Goal: Task Accomplishment & Management: Manage account settings

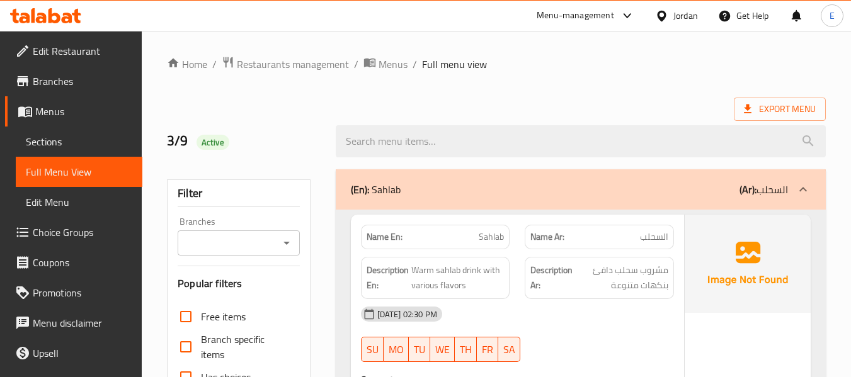
scroll to position [8981, 0]
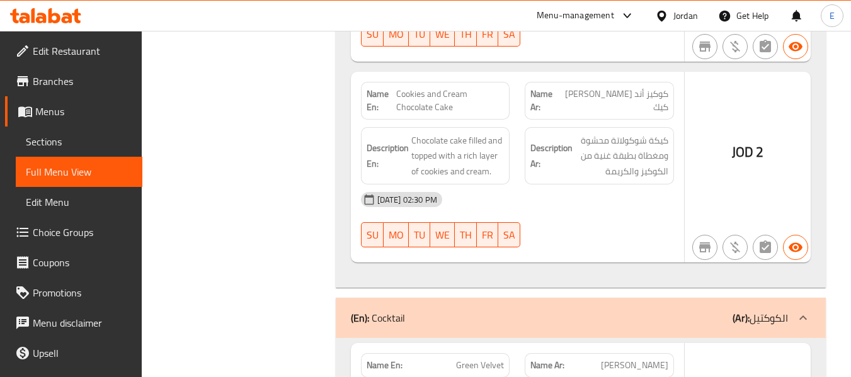
scroll to position [10378, 0]
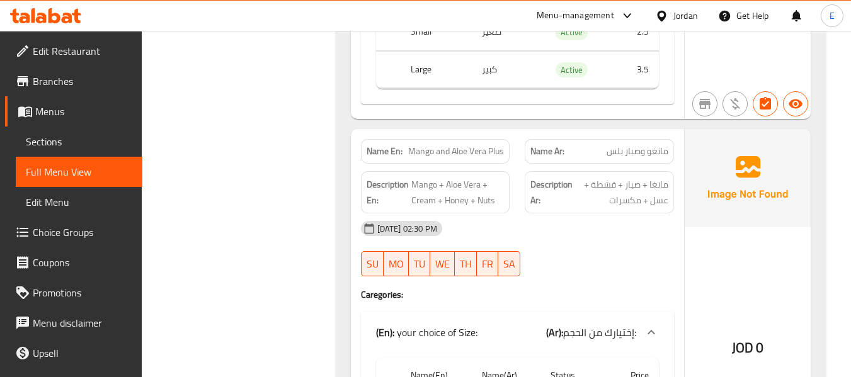
scroll to position [12582, 0]
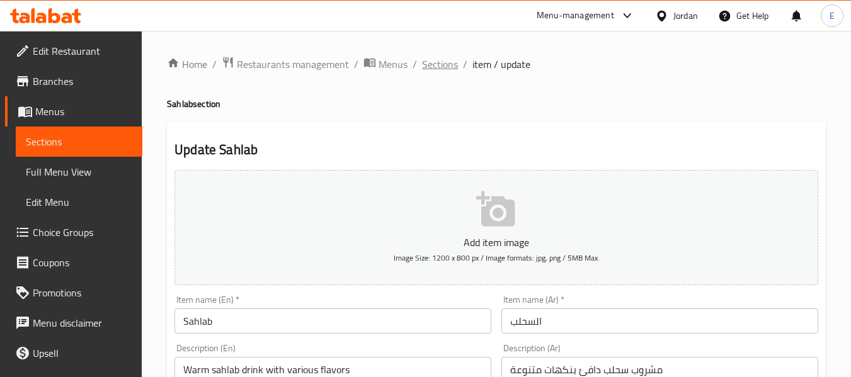
click at [437, 67] on span "Sections" at bounding box center [440, 64] width 36 height 15
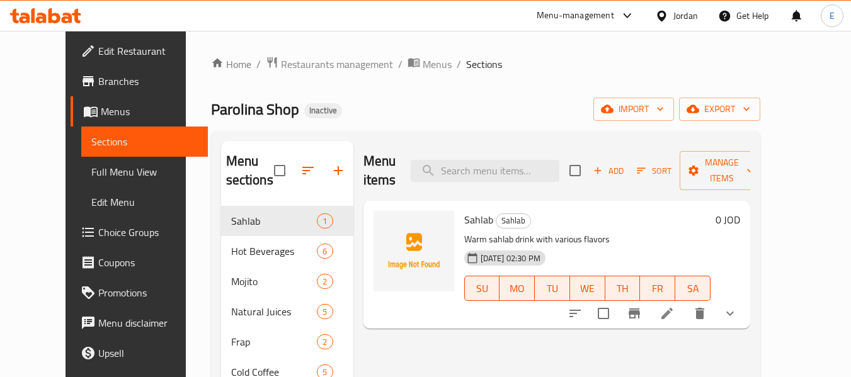
click at [552, 46] on div "Home / Restaurants management / Menus / Sections Parolina Shop Inactive import …" at bounding box center [486, 305] width 600 height 548
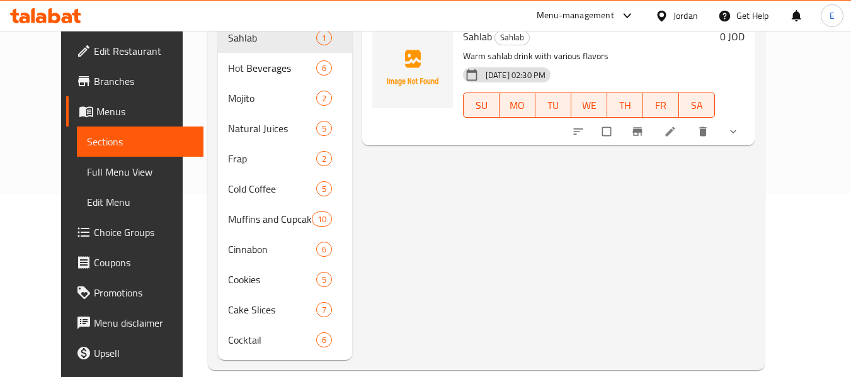
scroll to position [189, 0]
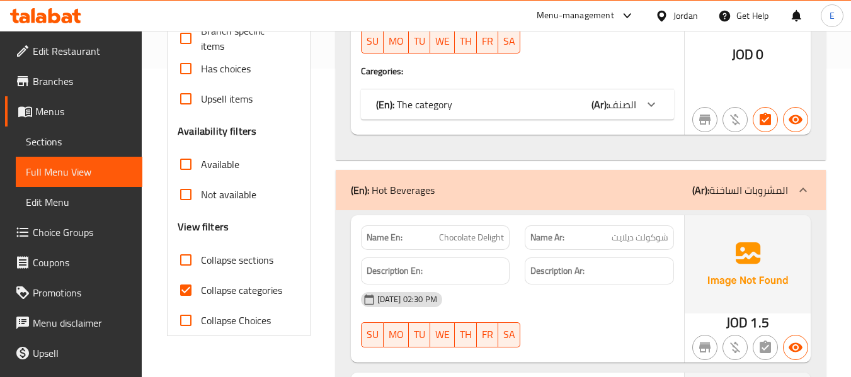
scroll to position [378, 0]
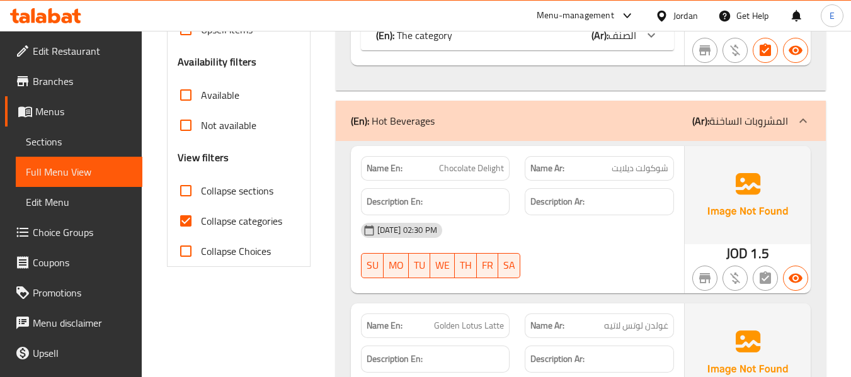
click at [185, 219] on input "Collapse categories" at bounding box center [186, 221] width 30 height 30
checkbox input "false"
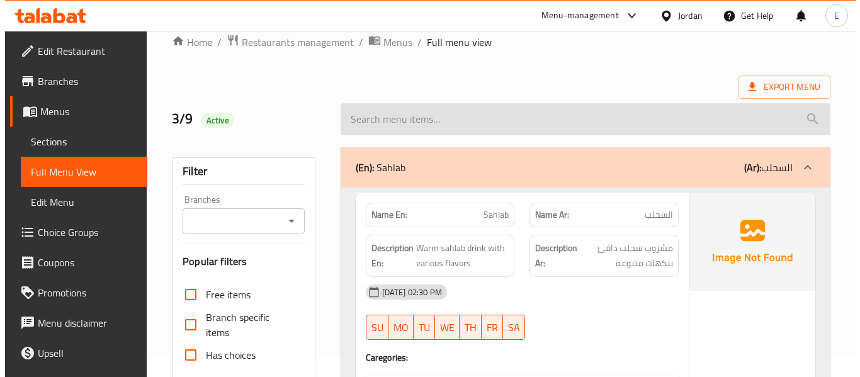
scroll to position [0, 0]
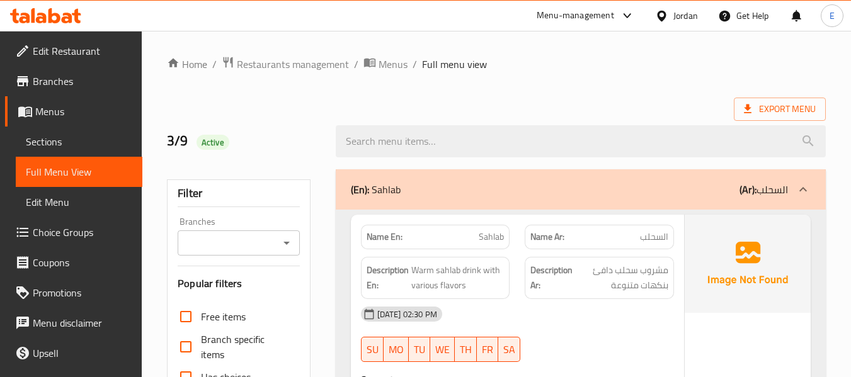
click at [546, 104] on div "Export Menu" at bounding box center [496, 109] width 659 height 23
click at [759, 101] on span "Export Menu" at bounding box center [780, 109] width 72 height 16
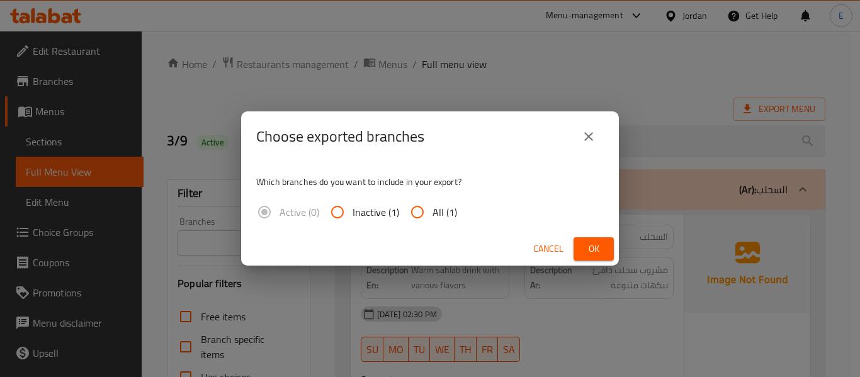
click at [443, 207] on span "All (1)" at bounding box center [445, 212] width 25 height 15
click at [433, 207] on input "All (1)" at bounding box center [417, 212] width 30 height 30
radio input "true"
click at [593, 248] on span "Ok" at bounding box center [594, 249] width 20 height 16
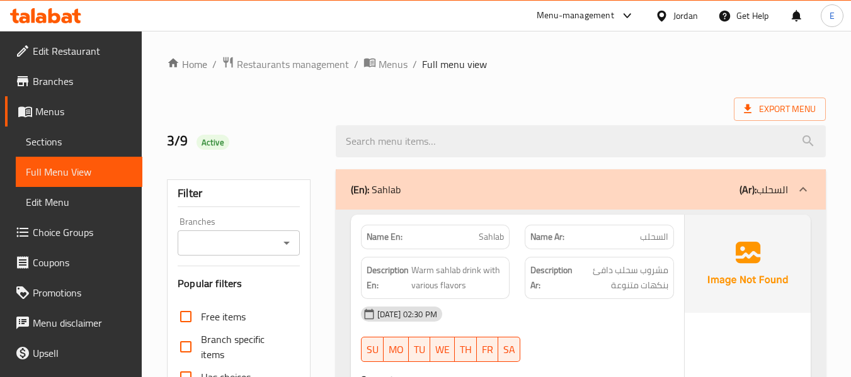
click at [667, 21] on icon at bounding box center [661, 15] width 13 height 13
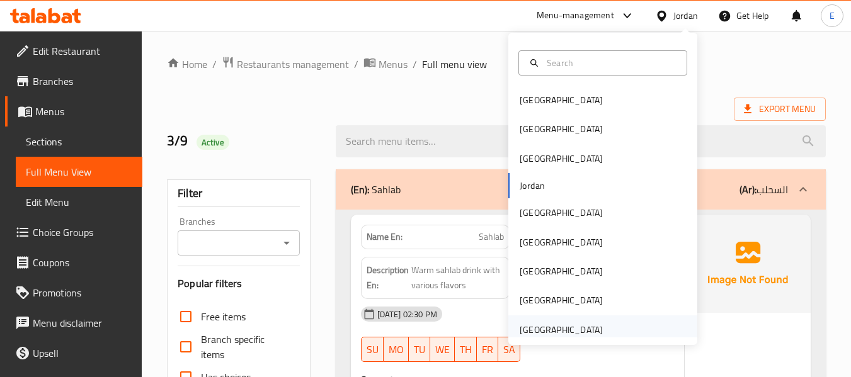
click at [535, 336] on div "[GEOGRAPHIC_DATA]" at bounding box center [561, 330] width 83 height 14
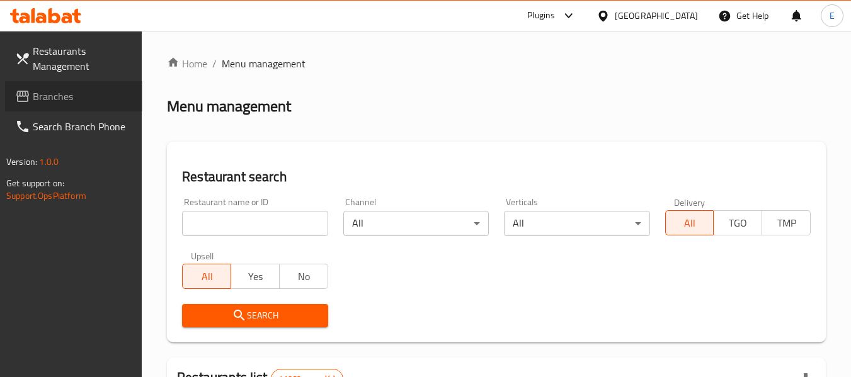
click at [43, 98] on span "Branches" at bounding box center [82, 96] width 99 height 15
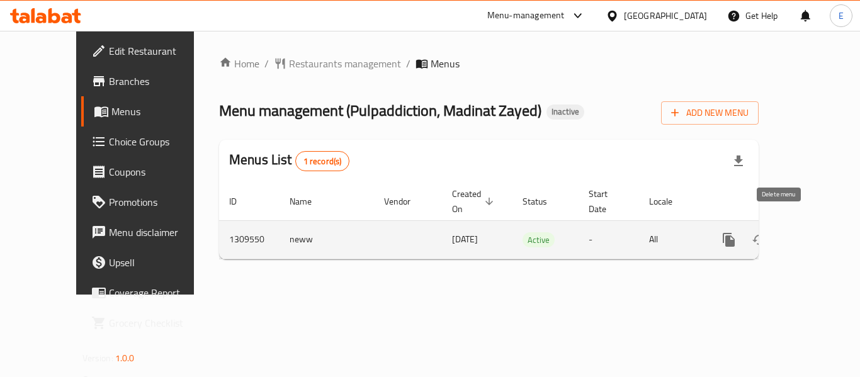
click at [794, 225] on button "enhanced table" at bounding box center [790, 240] width 30 height 30
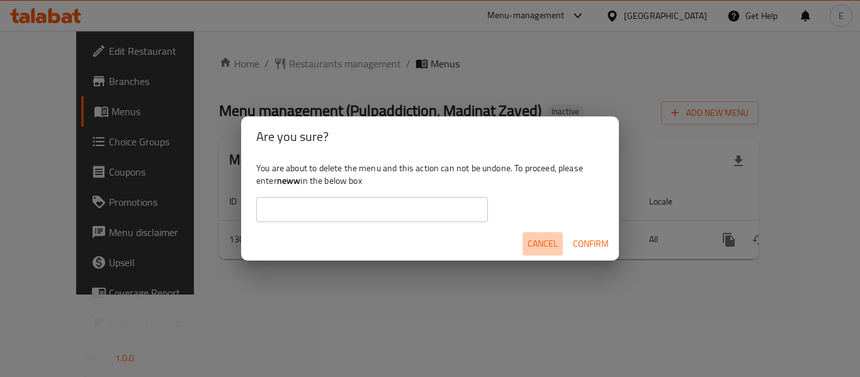
click at [551, 244] on span "Cancel" at bounding box center [543, 244] width 30 height 16
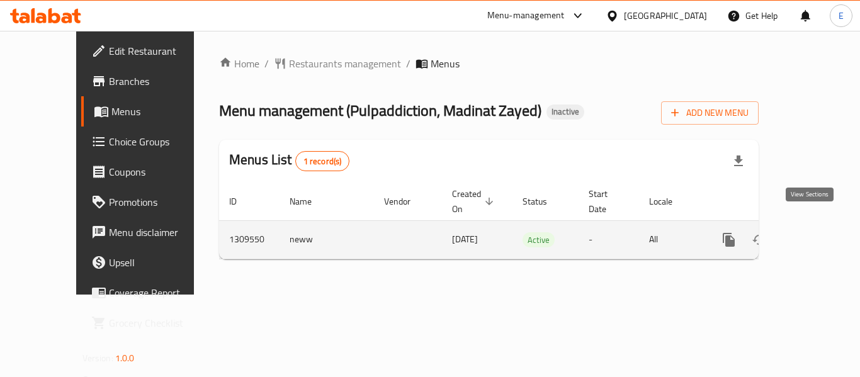
click at [815, 232] on icon "enhanced table" at bounding box center [819, 239] width 15 height 15
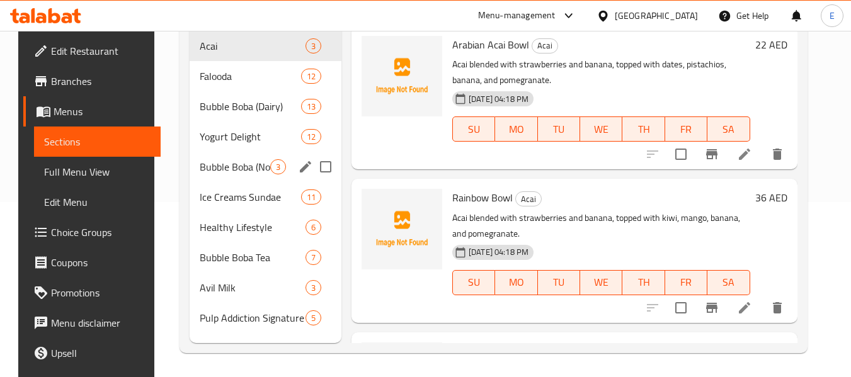
scroll to position [176, 0]
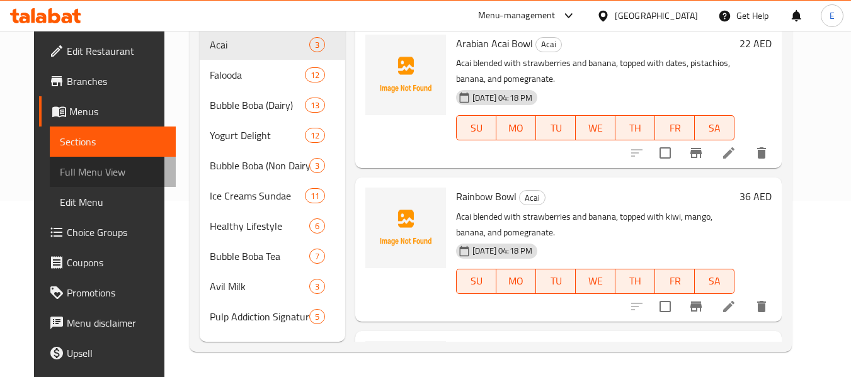
click at [79, 176] on span "Full Menu View" at bounding box center [113, 171] width 106 height 15
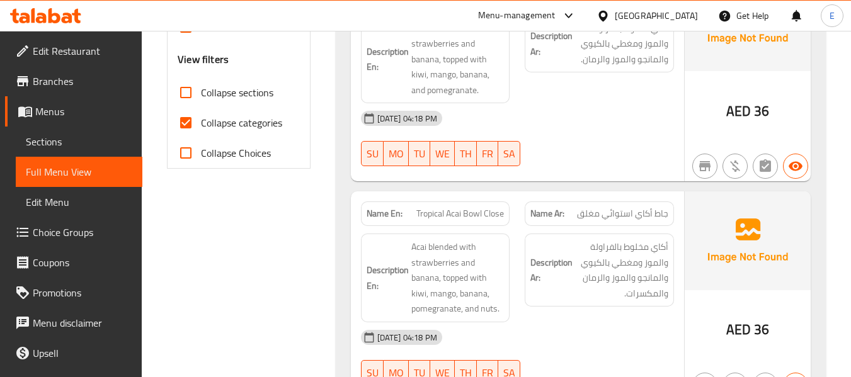
scroll to position [365, 0]
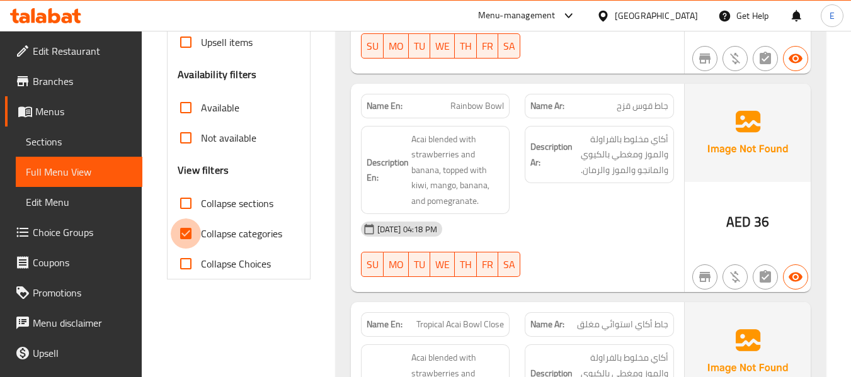
click at [189, 239] on input "Collapse categories" at bounding box center [186, 234] width 30 height 30
checkbox input "false"
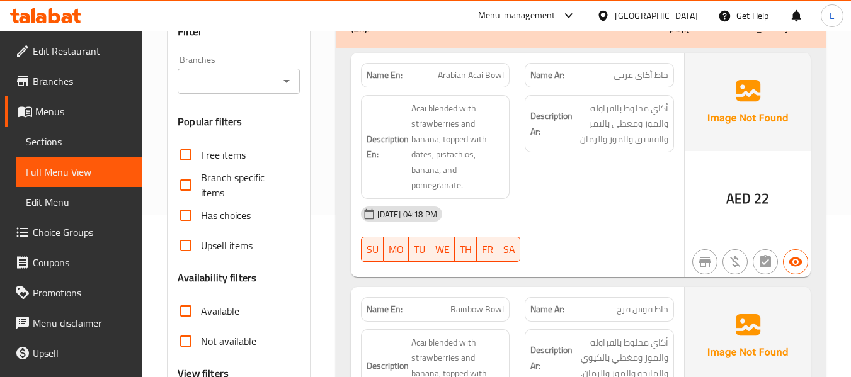
scroll to position [50, 0]
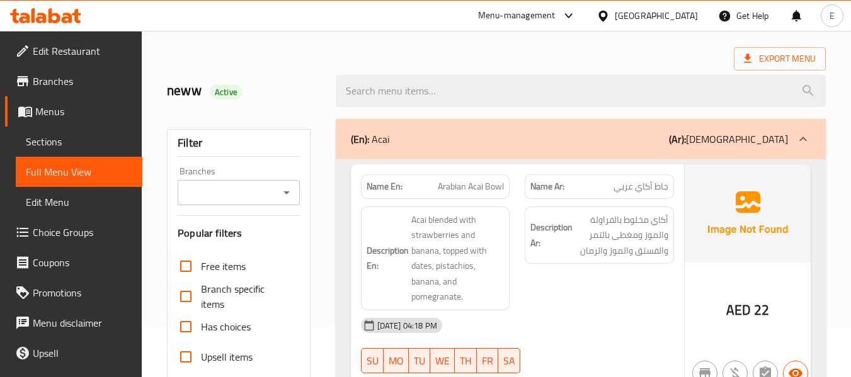
click at [608, 68] on div at bounding box center [580, 90] width 505 height 47
click at [776, 67] on span "Export Menu" at bounding box center [780, 58] width 92 height 23
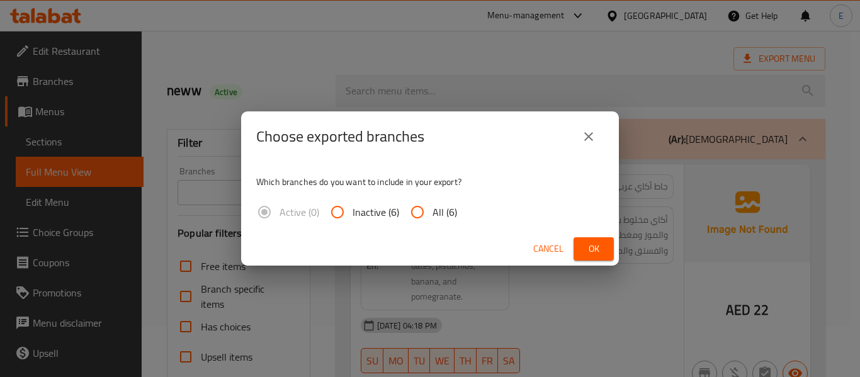
click at [433, 217] on span "All (6)" at bounding box center [445, 212] width 25 height 15
click at [433, 217] on input "All (6)" at bounding box center [417, 212] width 30 height 30
radio input "true"
click at [594, 253] on span "Ok" at bounding box center [594, 249] width 20 height 16
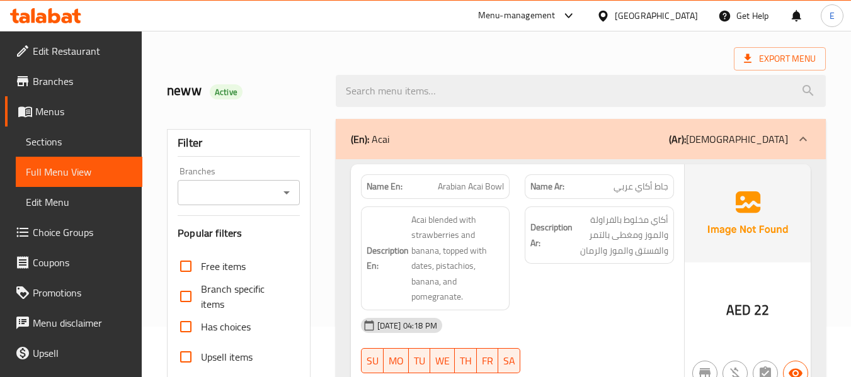
drag, startPoint x: 52, startPoint y: 82, endPoint x: 63, endPoint y: 82, distance: 10.7
click at [52, 82] on span "Branches" at bounding box center [82, 81] width 99 height 15
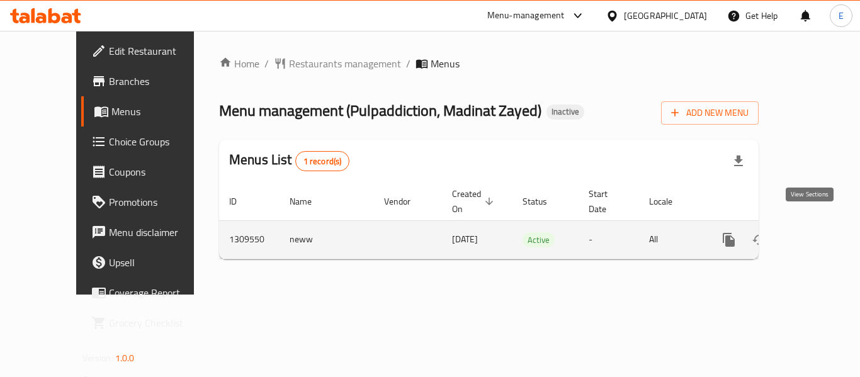
click at [812, 232] on icon "enhanced table" at bounding box center [819, 239] width 15 height 15
